Goal: Information Seeking & Learning: Understand process/instructions

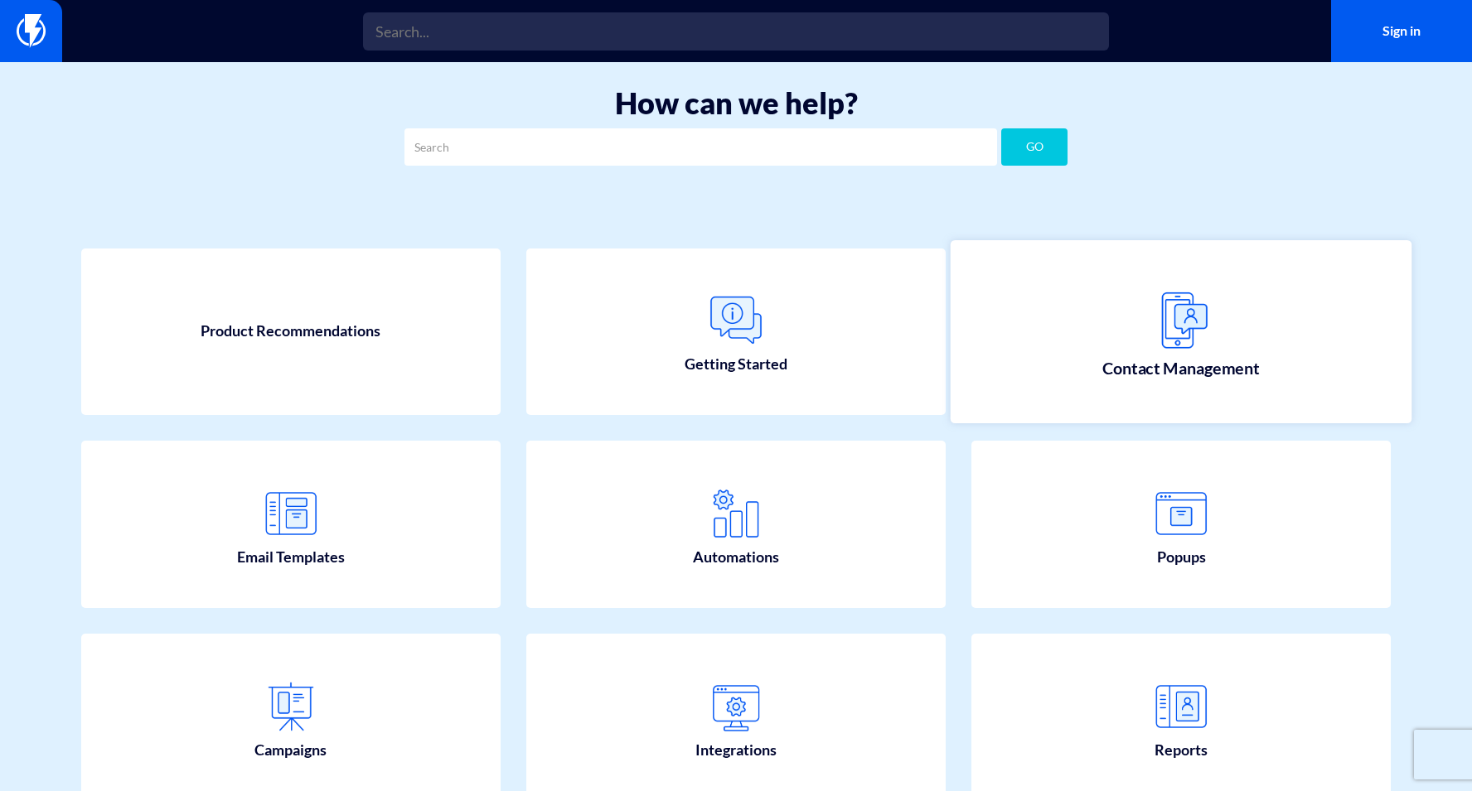
click at [1202, 346] on img at bounding box center [1180, 319] width 73 height 73
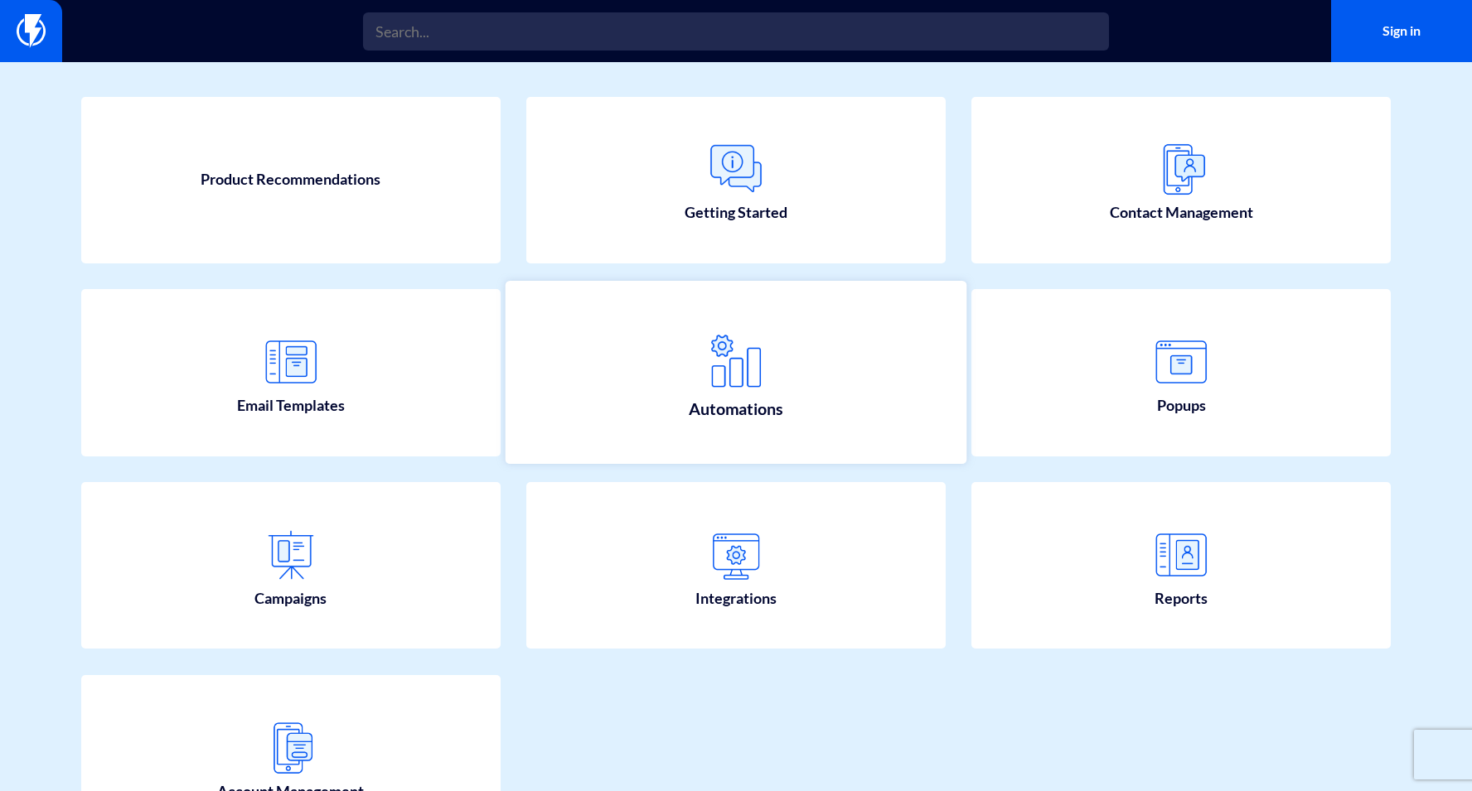
scroll to position [278, 0]
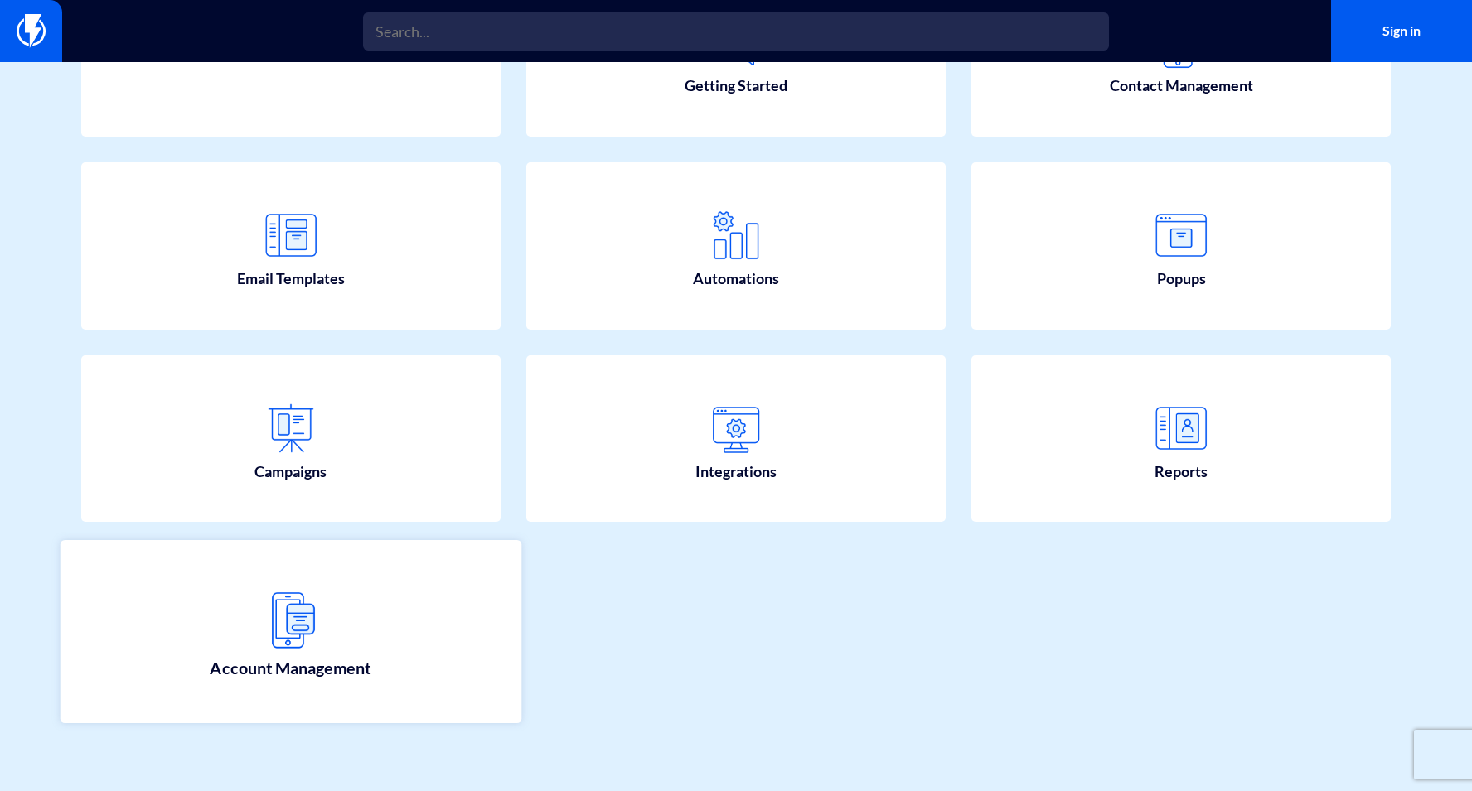
click at [334, 601] on link "Account Management" at bounding box center [290, 631] width 461 height 183
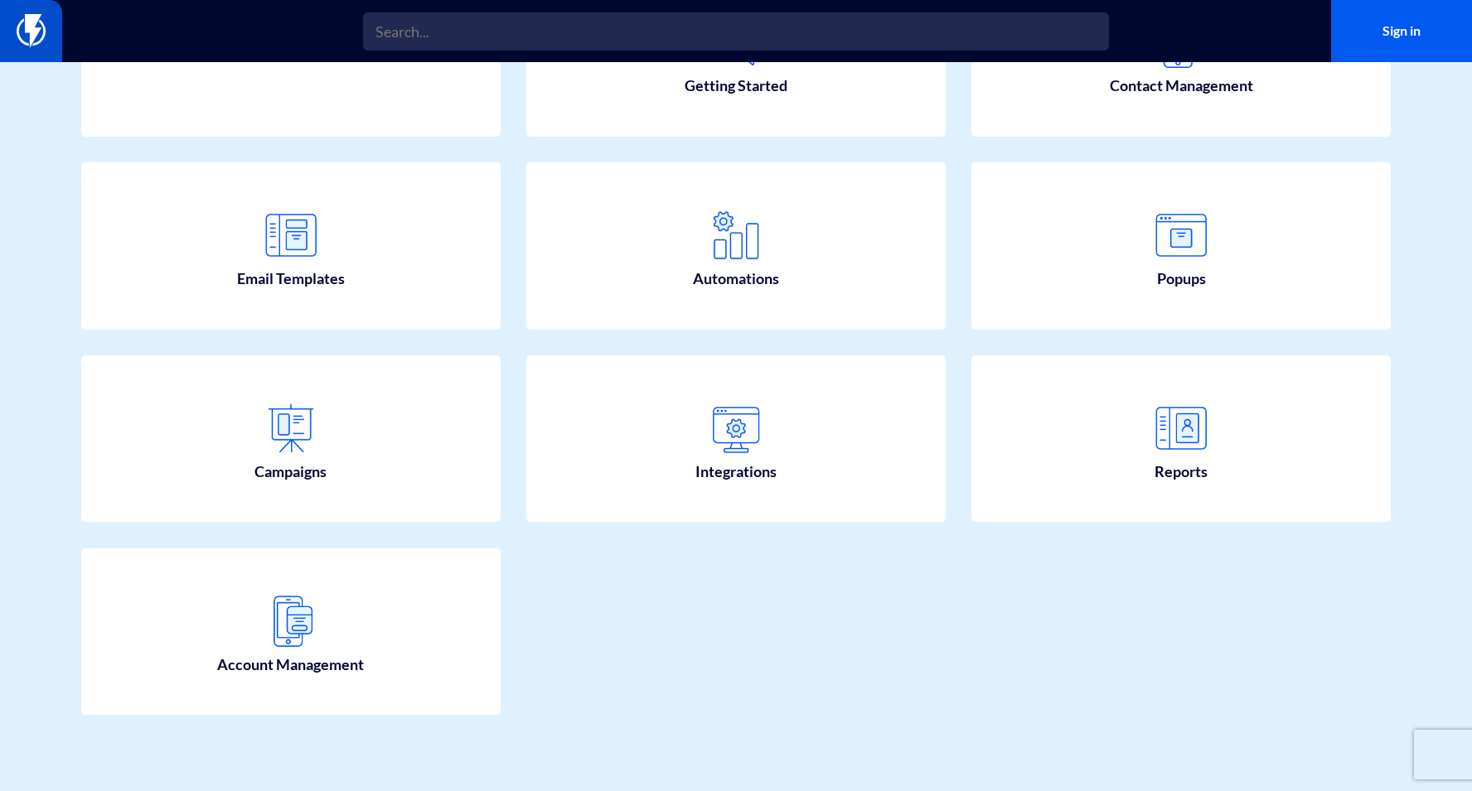
click at [21, 15] on img at bounding box center [31, 30] width 29 height 33
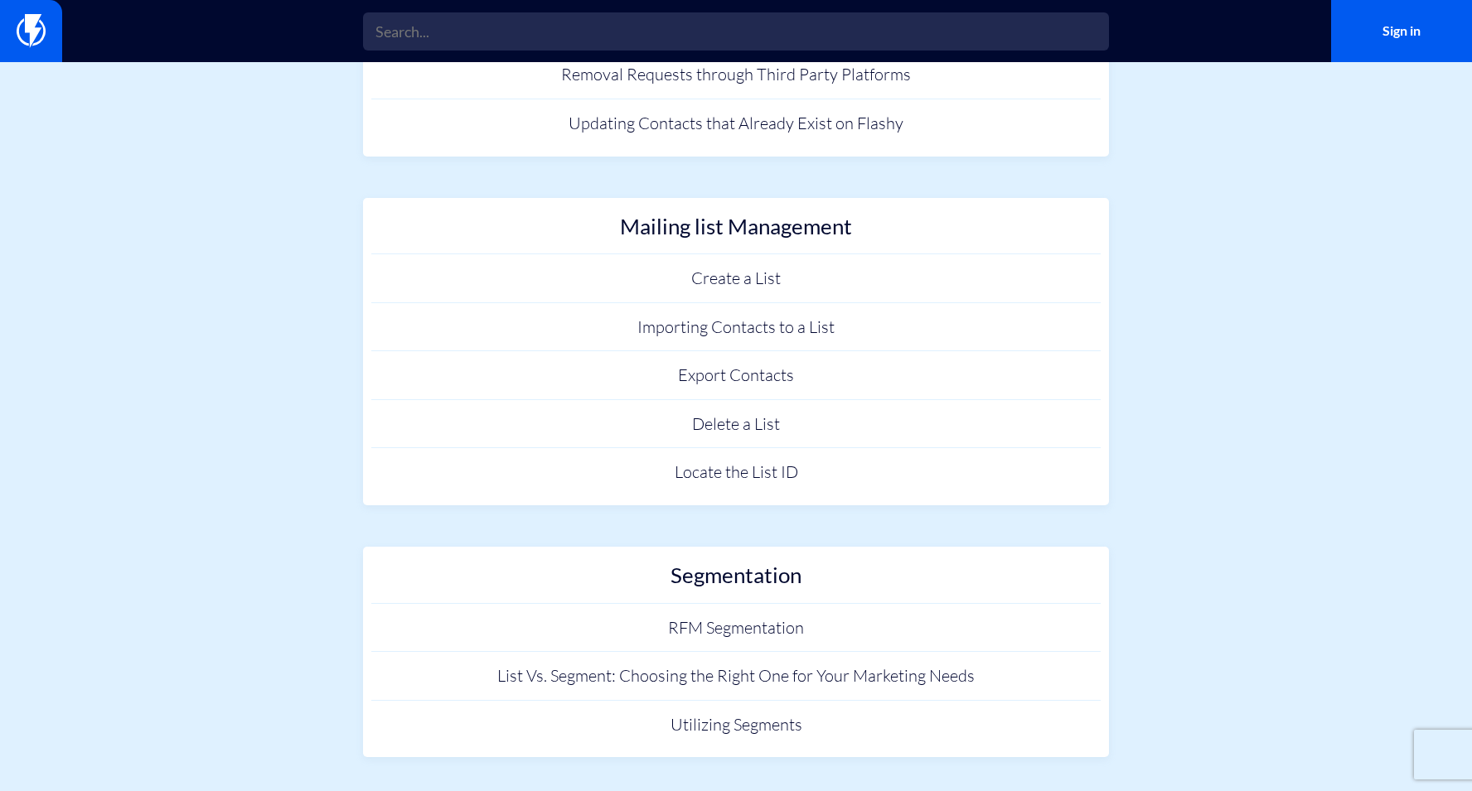
scroll to position [352, 0]
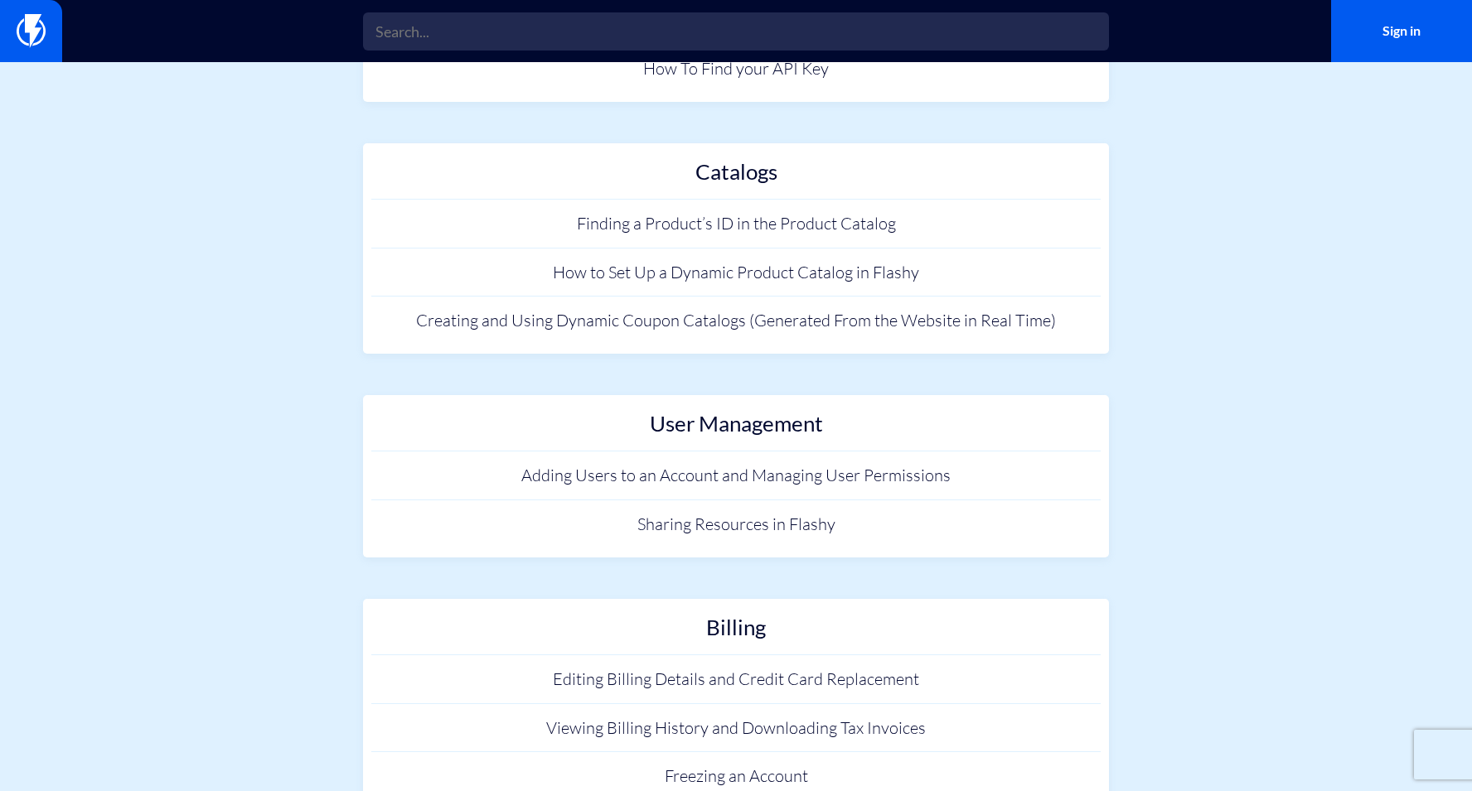
scroll to position [896, 0]
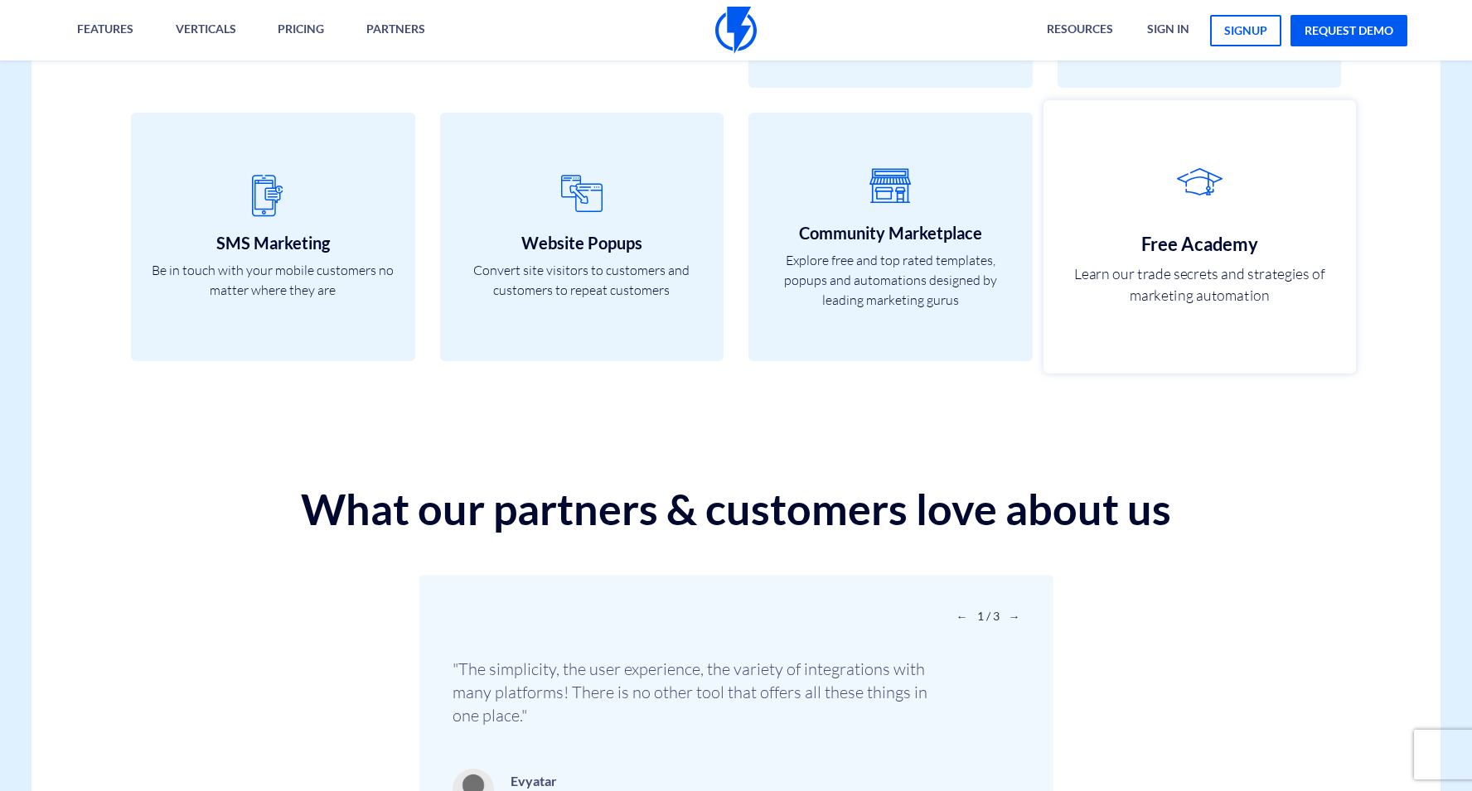
scroll to position [5799, 0]
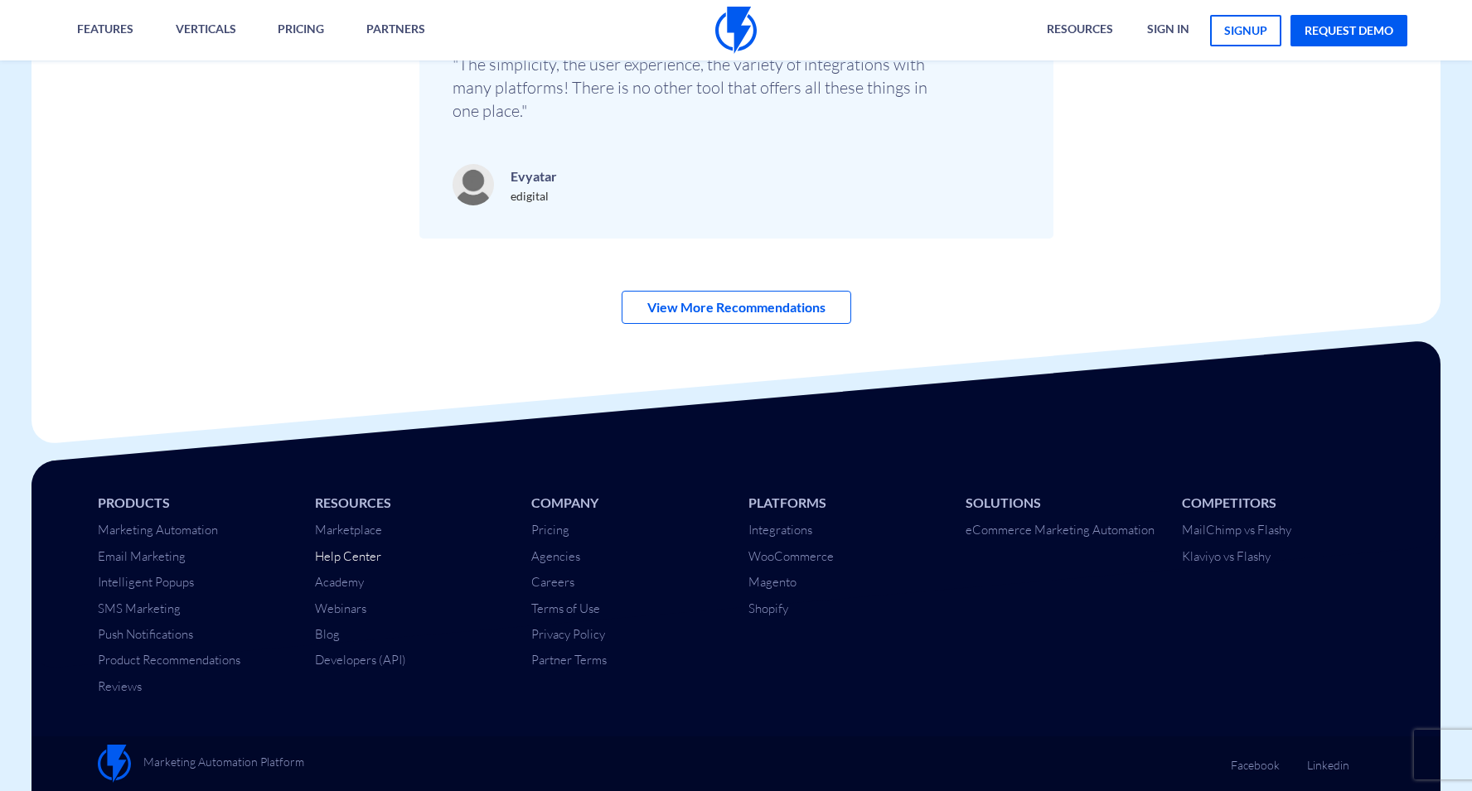
click at [350, 559] on link "Help Center" at bounding box center [348, 557] width 66 height 16
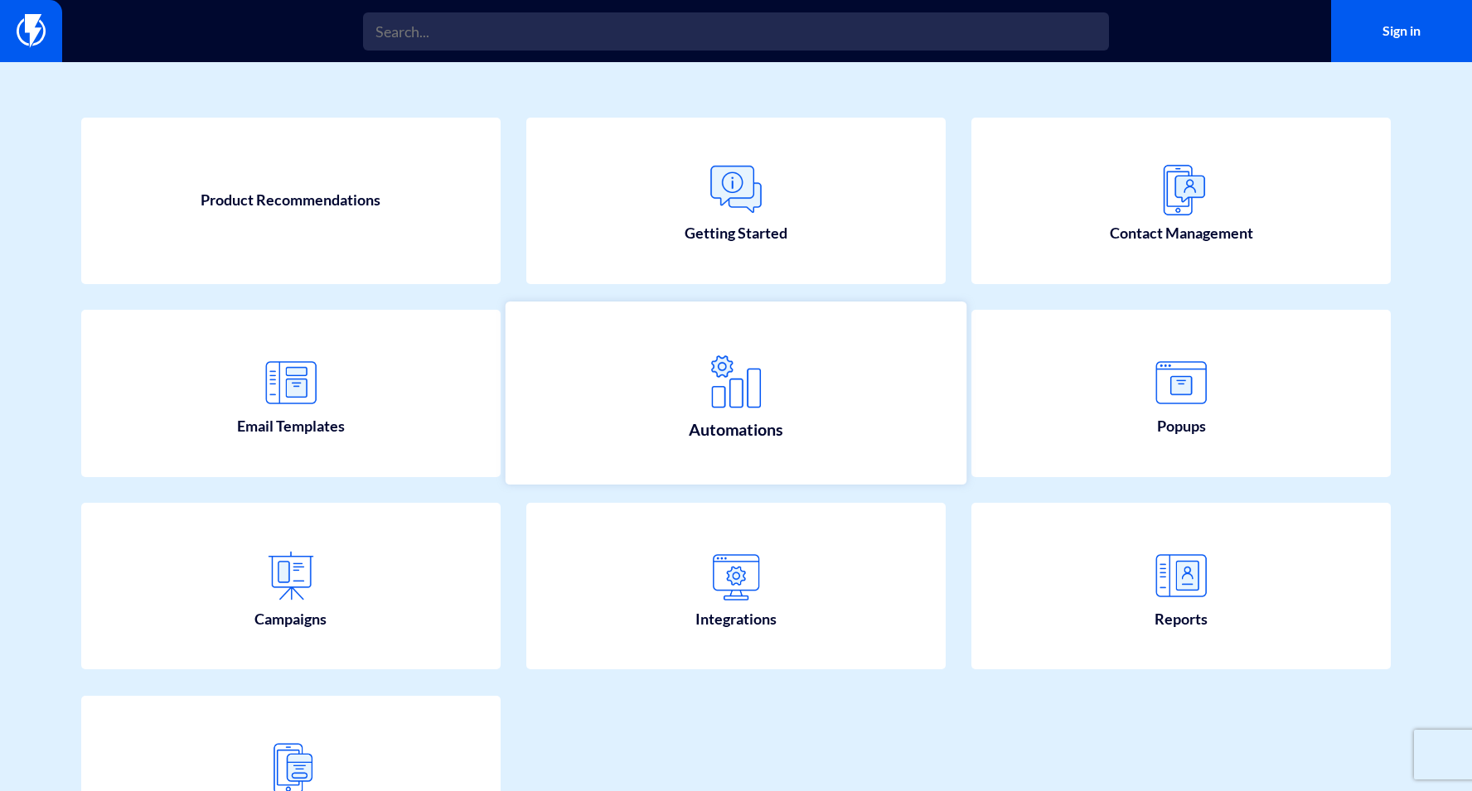
scroll to position [140, 0]
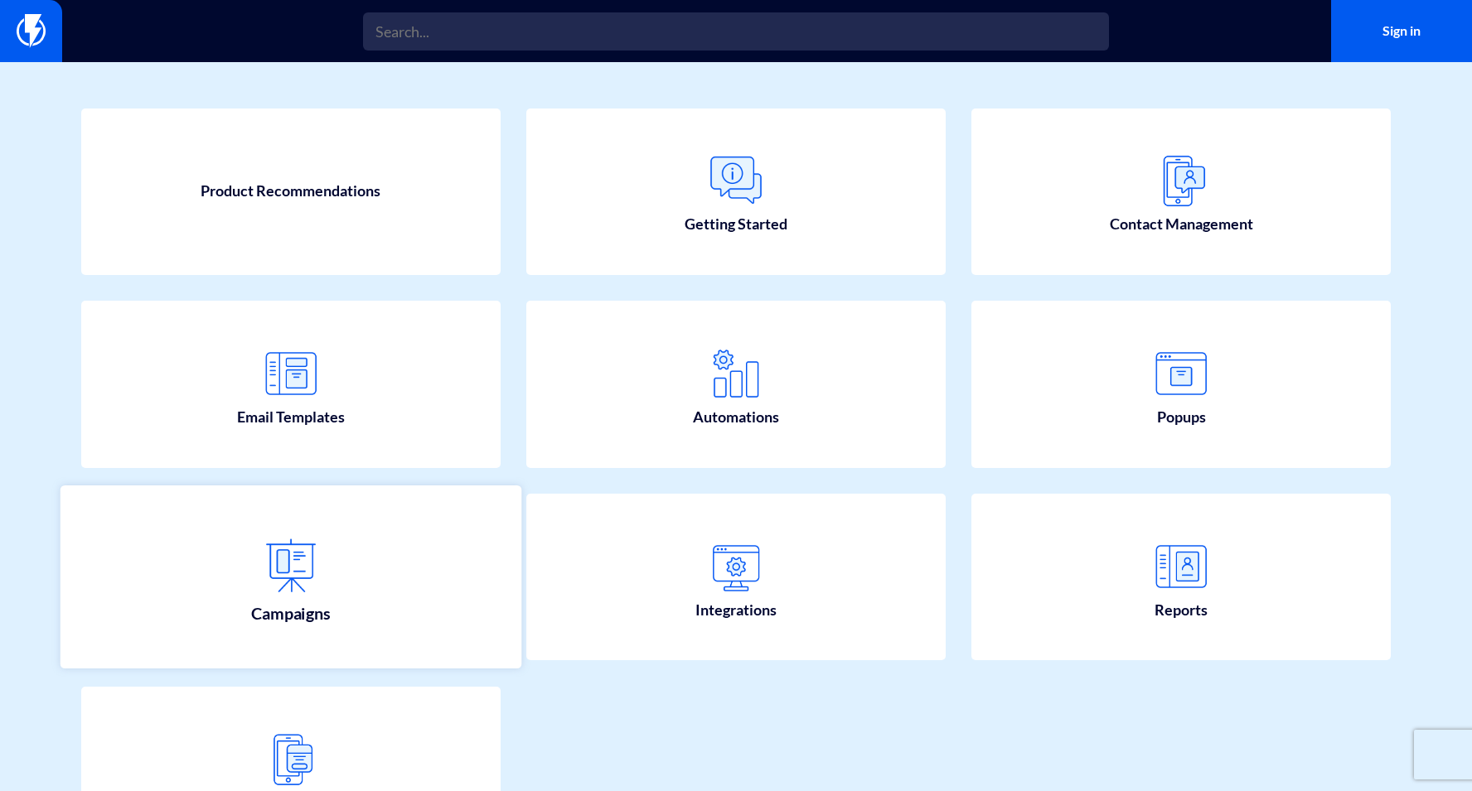
click at [346, 568] on link "Campaigns" at bounding box center [290, 577] width 461 height 183
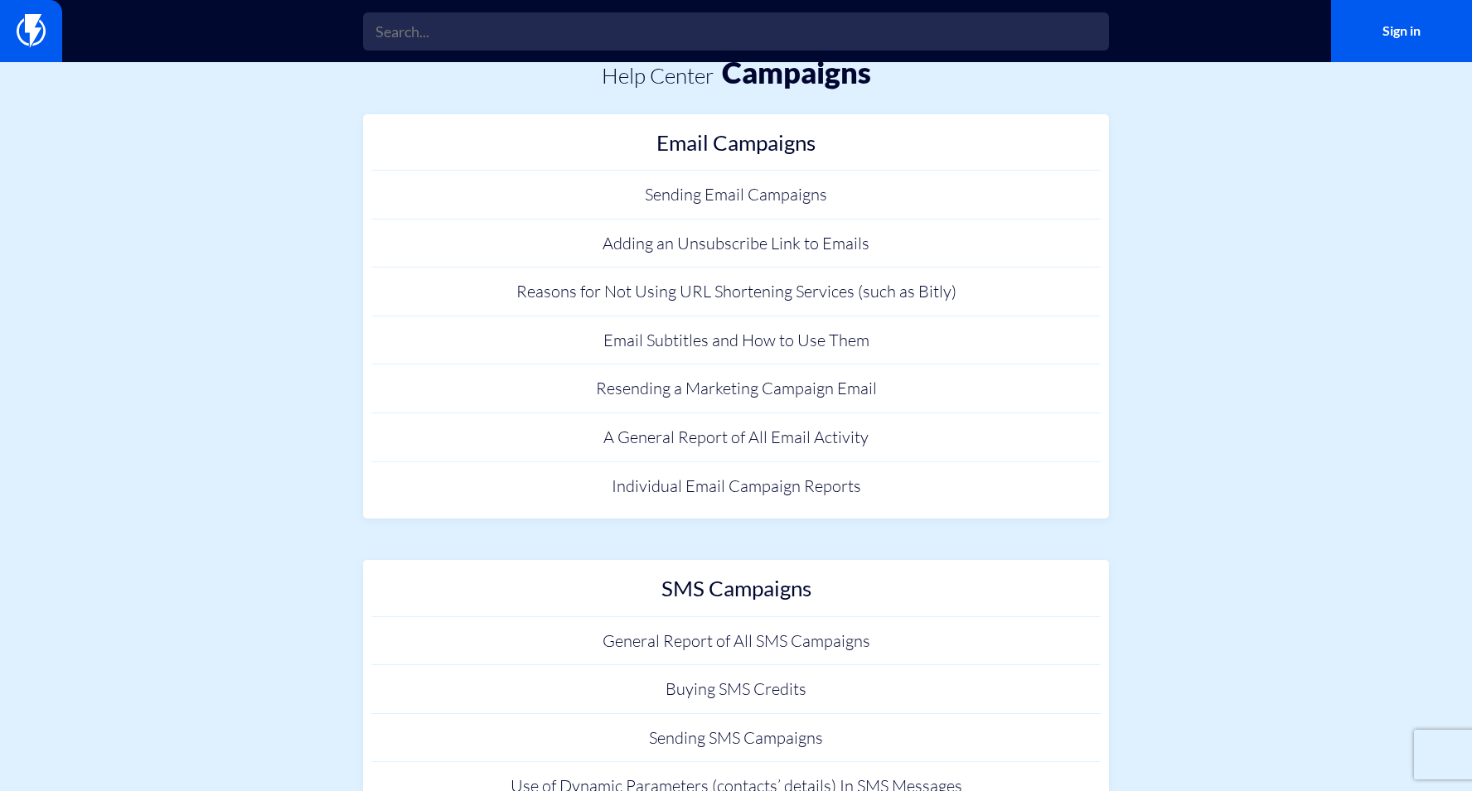
scroll to position [100, 0]
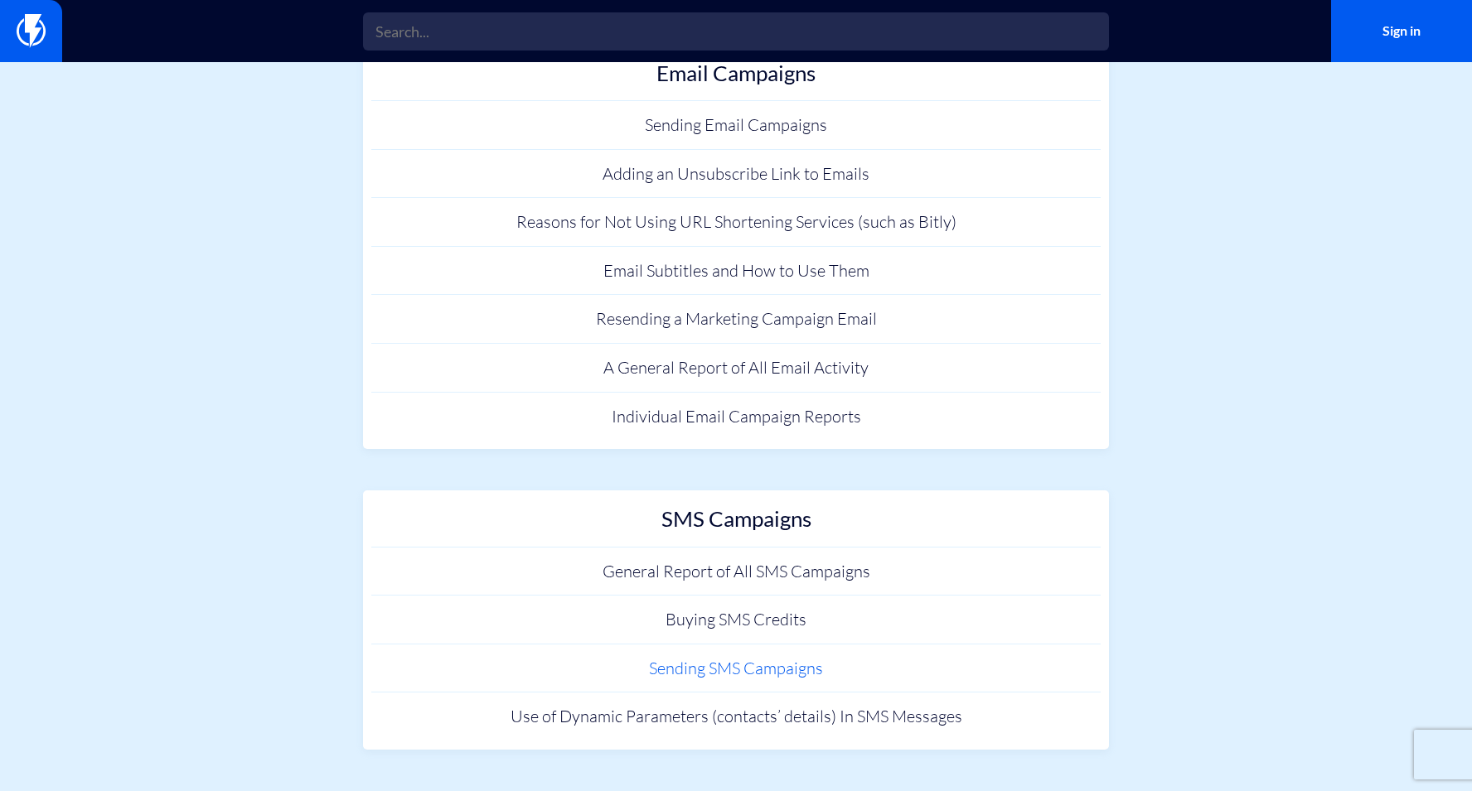
click at [752, 679] on link "Sending SMS Campaigns" at bounding box center [735, 669] width 729 height 49
